Goal: Transaction & Acquisition: Purchase product/service

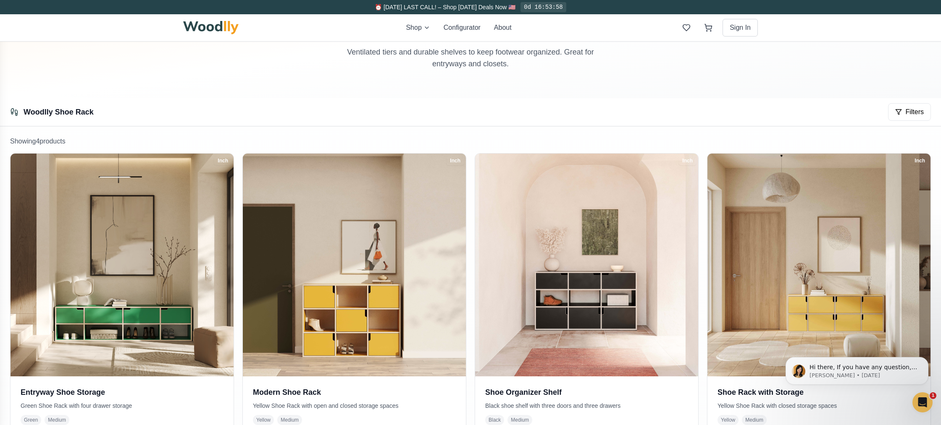
scroll to position [118, 0]
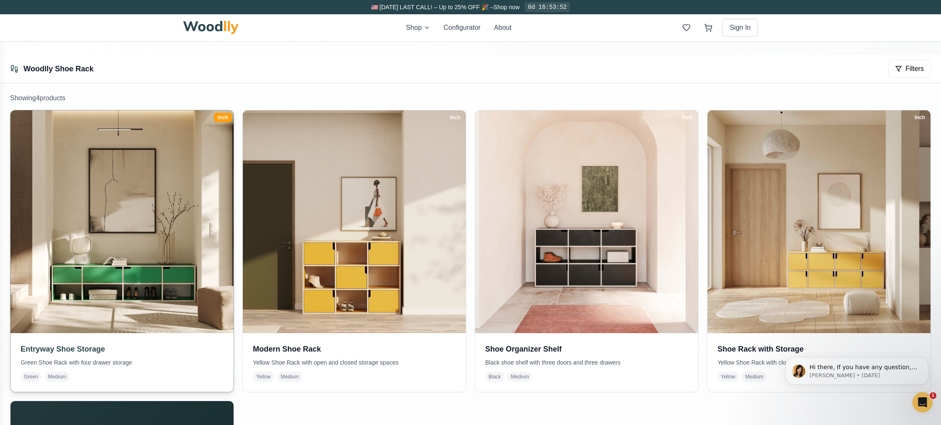
click at [205, 237] on img at bounding box center [122, 222] width 234 height 234
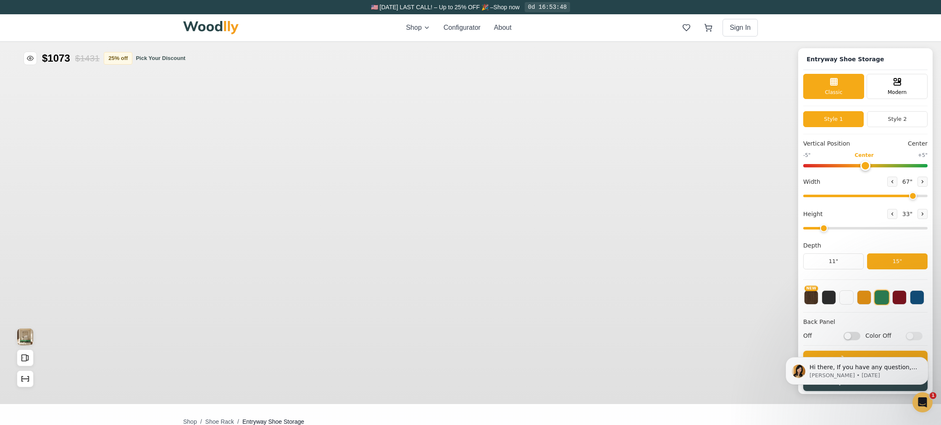
type input "67"
type input "2"
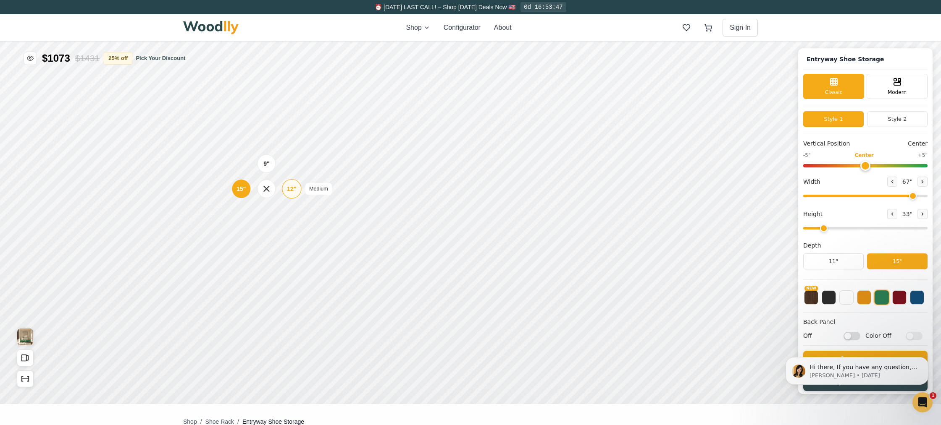
click at [289, 187] on div "12"" at bounding box center [292, 188] width 10 height 9
click at [286, 244] on div "12"" at bounding box center [289, 244] width 10 height 9
click at [288, 244] on div "12"" at bounding box center [284, 245] width 10 height 9
click at [415, 233] on div "Drawer" at bounding box center [407, 235] width 18 height 18
click at [476, 239] on div "Drawer" at bounding box center [470, 235] width 18 height 18
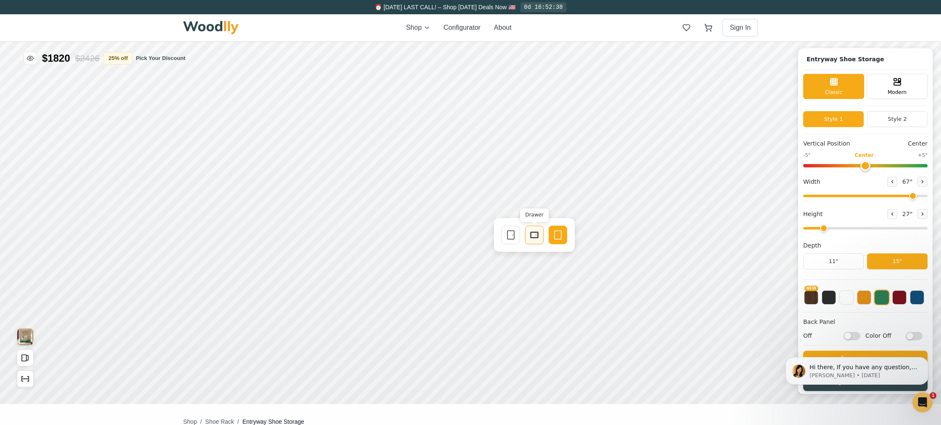
click at [529, 231] on icon at bounding box center [534, 235] width 10 height 10
click at [595, 233] on icon at bounding box center [598, 235] width 10 height 10
click at [257, 166] on div "9"" at bounding box center [258, 167] width 6 height 9
click at [262, 213] on div "9" Compact" at bounding box center [254, 214] width 19 height 19
drag, startPoint x: 912, startPoint y: 195, endPoint x: 935, endPoint y: 196, distance: 22.7
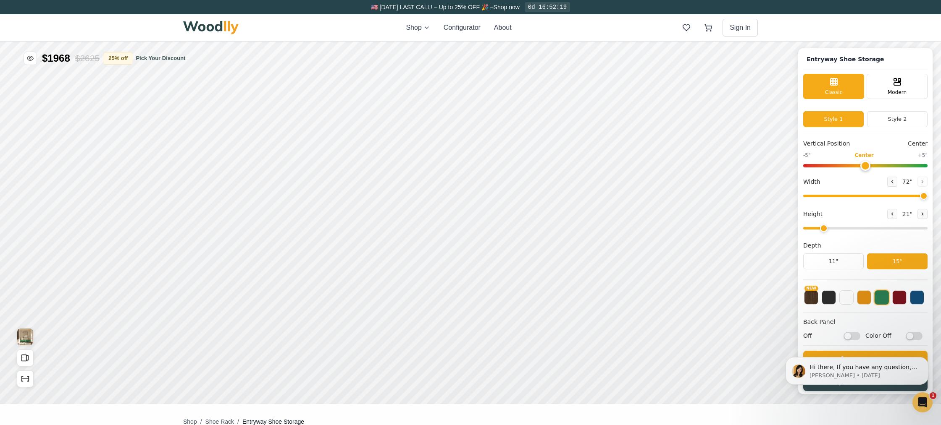
type input "72"
click at [927, 196] on input "range" at bounding box center [865, 196] width 124 height 3
drag, startPoint x: 826, startPoint y: 229, endPoint x: 817, endPoint y: 230, distance: 9.3
click at [817, 230] on input "range" at bounding box center [865, 228] width 124 height 3
click at [811, 229] on input "range" at bounding box center [865, 228] width 124 height 3
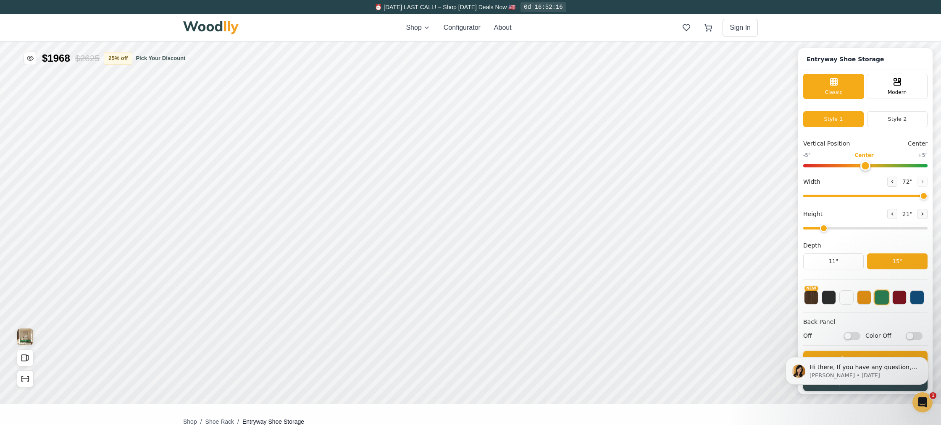
click at [821, 228] on input "range" at bounding box center [865, 228] width 124 height 3
click at [834, 228] on input "range" at bounding box center [865, 228] width 124 height 3
click at [826, 228] on input "range" at bounding box center [865, 228] width 124 height 3
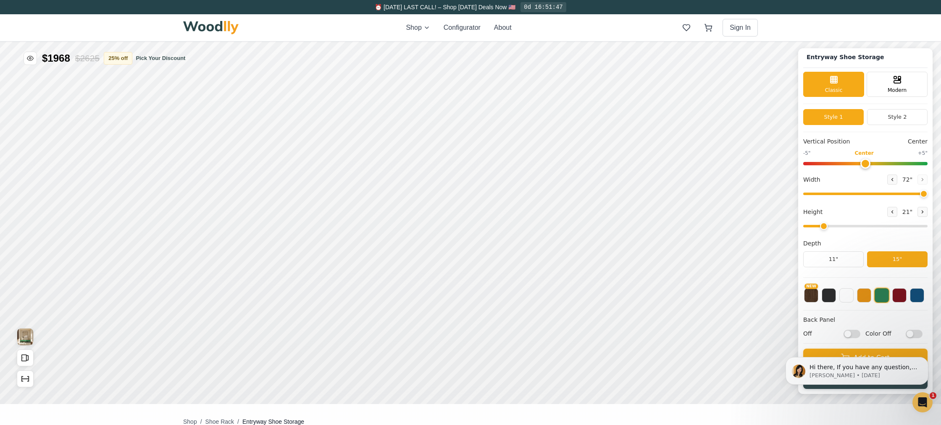
click at [829, 225] on input "range" at bounding box center [865, 226] width 124 height 3
click at [823, 225] on input "range" at bounding box center [865, 226] width 124 height 3
click at [828, 225] on input "range" at bounding box center [865, 226] width 124 height 3
click at [832, 225] on input "range" at bounding box center [865, 226] width 124 height 3
click at [825, 225] on input "range" at bounding box center [865, 226] width 124 height 3
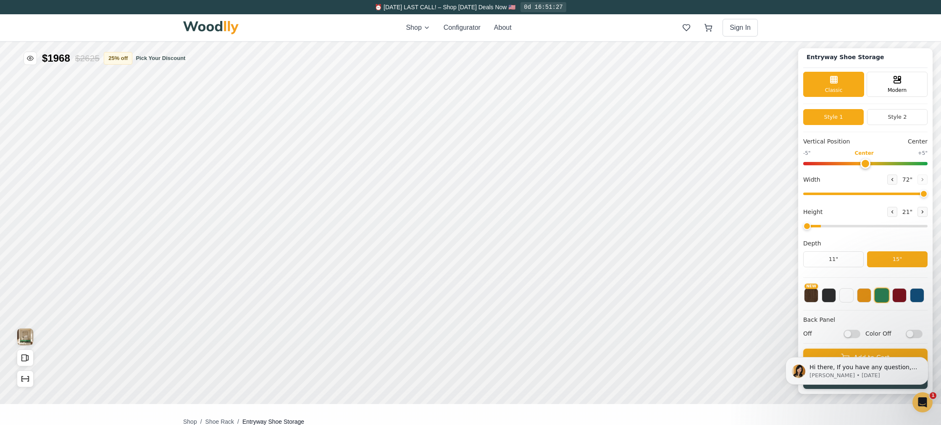
click at [814, 225] on input "range" at bounding box center [865, 226] width 124 height 3
type input "3"
click at [832, 227] on input "range" at bounding box center [865, 226] width 124 height 3
click at [849, 334] on div "Hi there, If you have any question, we are right here for you. 😊 [PERSON_NAME] …" at bounding box center [856, 332] width 155 height 105
click at [850, 332] on div "Hi there, If you have any question, we are right here for you. 😊 [PERSON_NAME] …" at bounding box center [856, 332] width 155 height 105
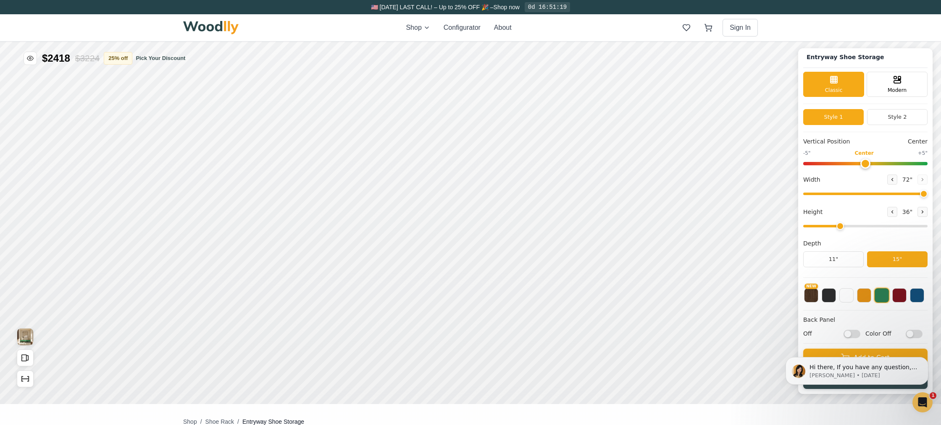
drag, startPoint x: 843, startPoint y: 333, endPoint x: 862, endPoint y: 335, distance: 18.9
click at [862, 335] on div "Hi there, If you have any question, we are right here for you. 😊 [PERSON_NAME] …" at bounding box center [856, 332] width 155 height 105
click at [910, 334] on div "Hi there, If you have any question, we are right here for you. 😊 [PERSON_NAME] …" at bounding box center [856, 332] width 155 height 105
click at [810, 294] on button "NEW" at bounding box center [811, 295] width 14 height 14
click at [258, 181] on icon at bounding box center [261, 183] width 10 height 10
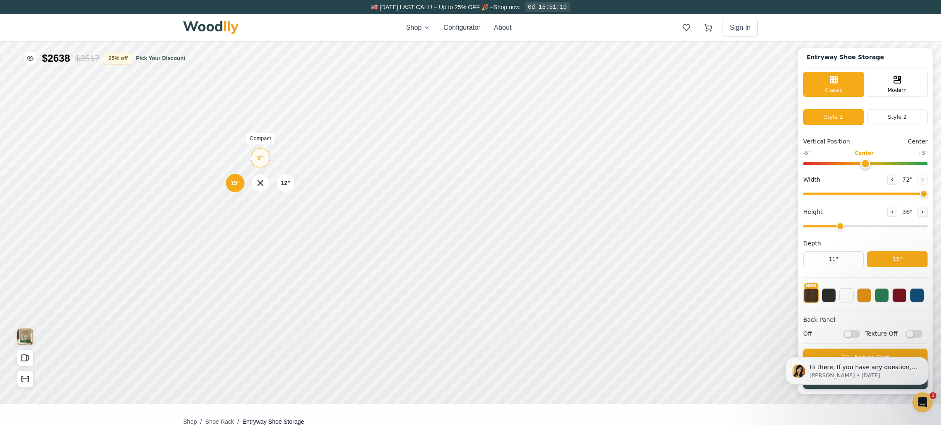
click at [264, 163] on div "9" Compact" at bounding box center [260, 157] width 19 height 19
click at [881, 88] on div "Modern" at bounding box center [896, 83] width 61 height 25
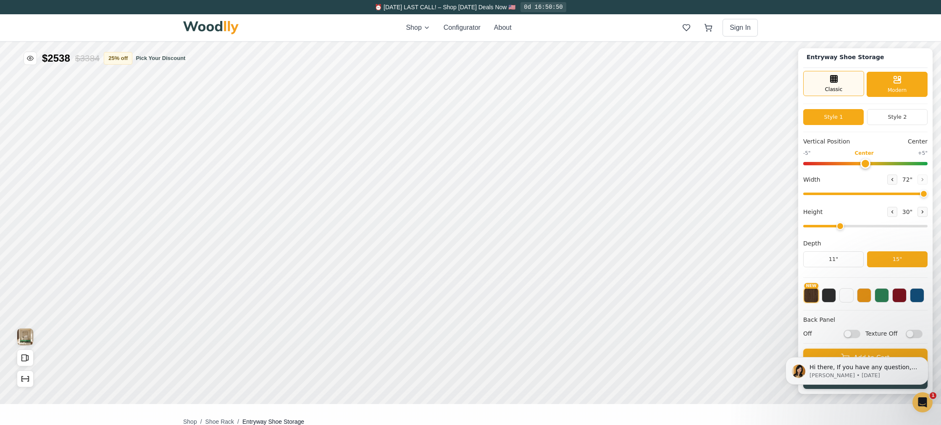
click at [822, 85] on div "Classic" at bounding box center [833, 83] width 61 height 25
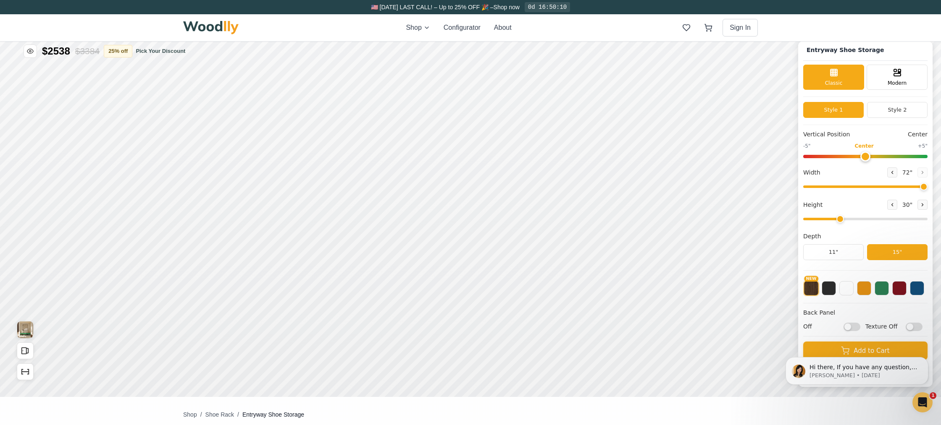
scroll to position [0, 0]
